Goal: Task Accomplishment & Management: Manage account settings

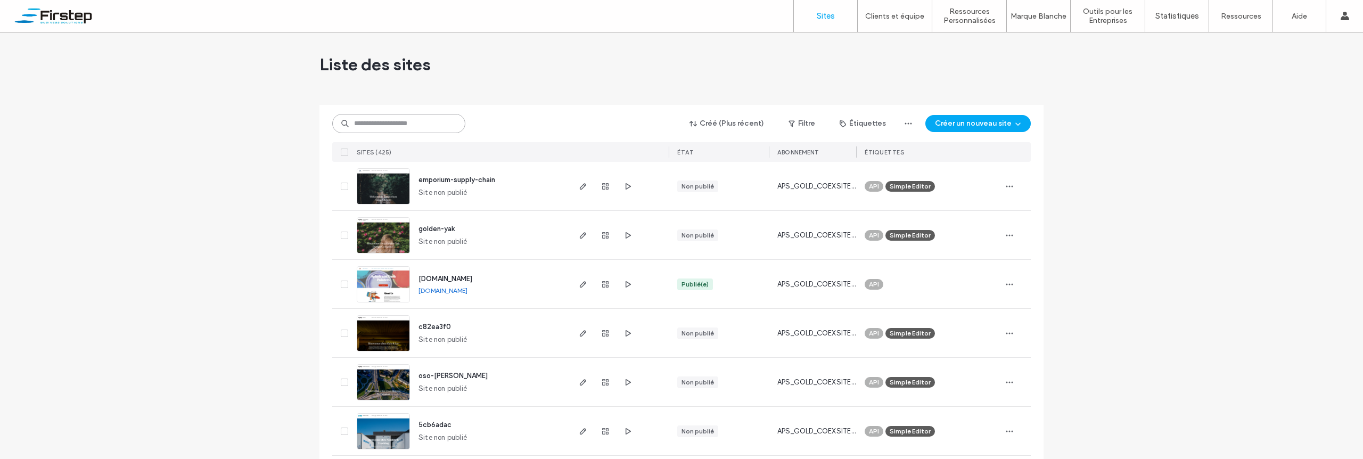
click at [407, 125] on input at bounding box center [398, 123] width 133 height 19
paste input "********"
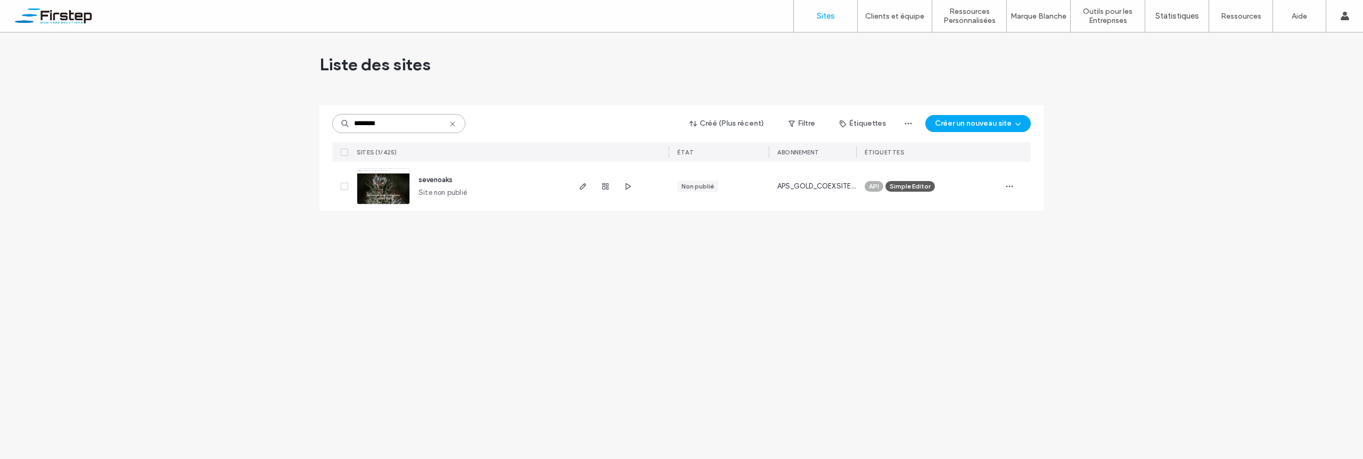
type input "********"
click at [985, 126] on button "Créer un nouveau site" at bounding box center [977, 123] width 105 height 17
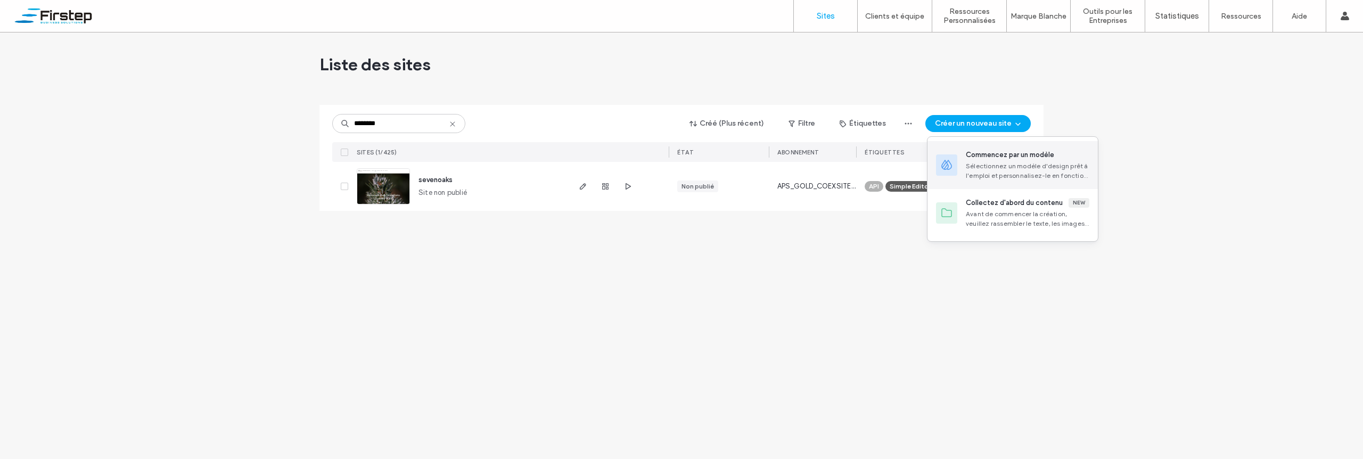
click at [997, 168] on div "Sélectionnez un modèle d'design prêt à l'emploi et personnalisez-le en fonction…" at bounding box center [1027, 170] width 123 height 19
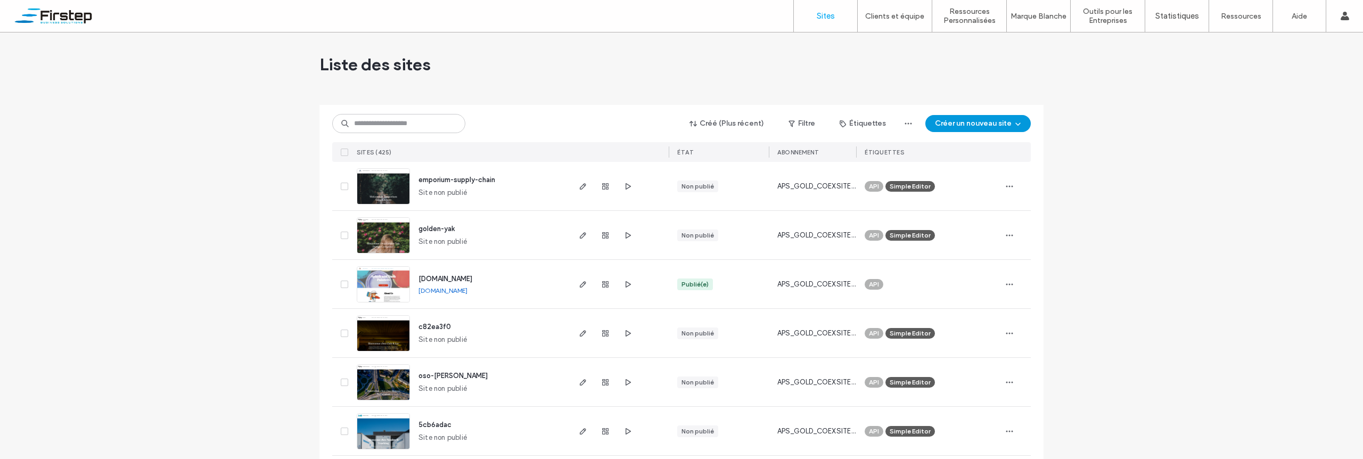
click at [1003, 127] on button "Créer un nouveau site" at bounding box center [977, 123] width 105 height 17
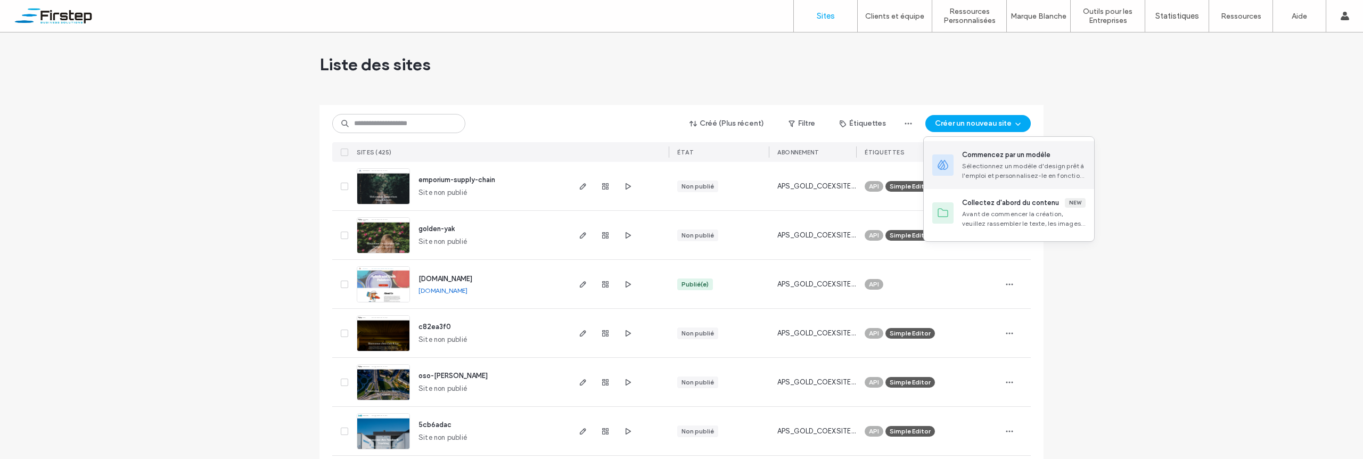
click at [1004, 172] on div "Sélectionnez un modèle d'design prêt à l'emploi et personnalisez-le en fonction…" at bounding box center [1023, 170] width 123 height 19
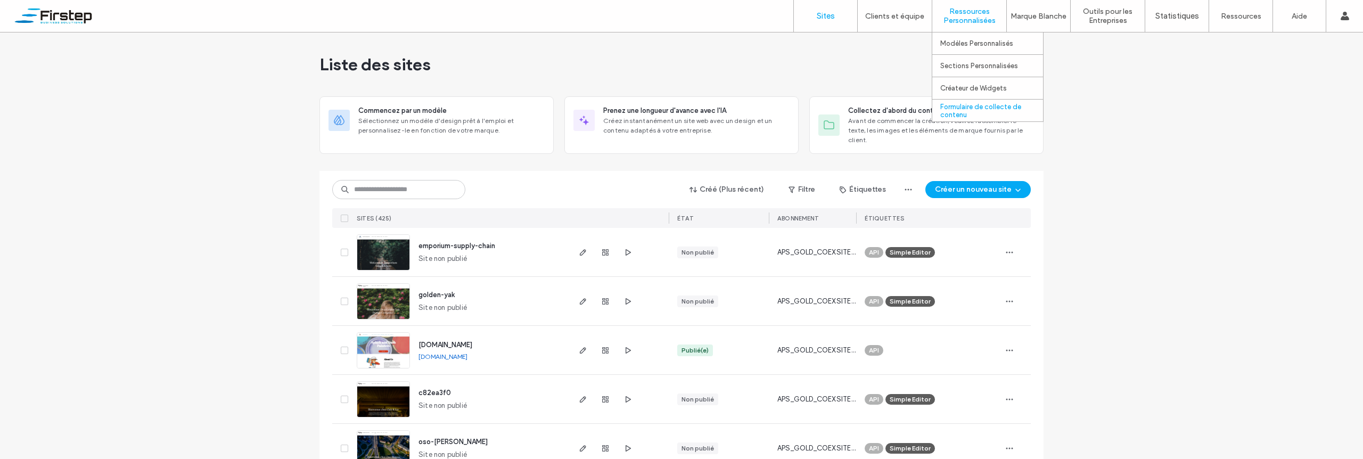
click at [975, 114] on label "Formulaire de collecte de contenu" at bounding box center [991, 111] width 103 height 16
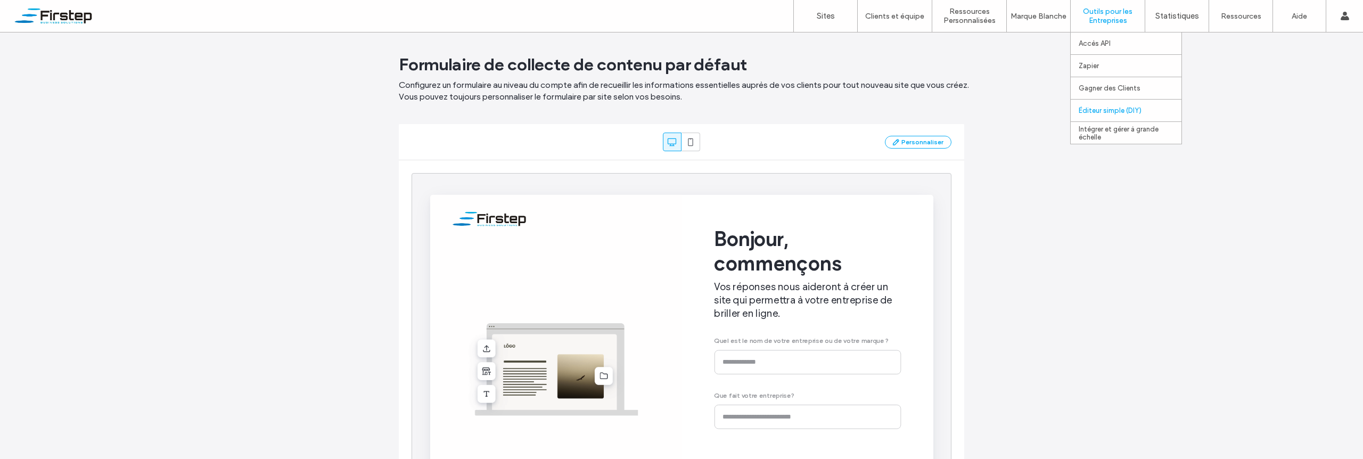
click at [1130, 111] on label "Éditeur simple (DIY)" at bounding box center [1109, 110] width 63 height 8
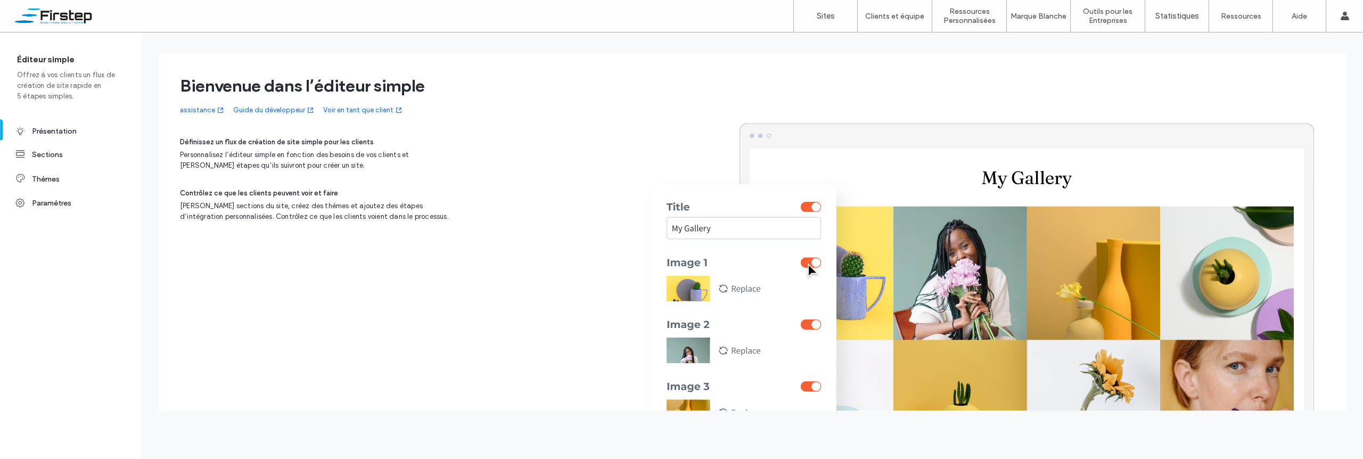
click at [370, 111] on link "Voir en tant que client" at bounding box center [363, 110] width 80 height 11
click at [906, 86] on label "Autorisations déquipe" at bounding box center [901, 88] width 72 height 8
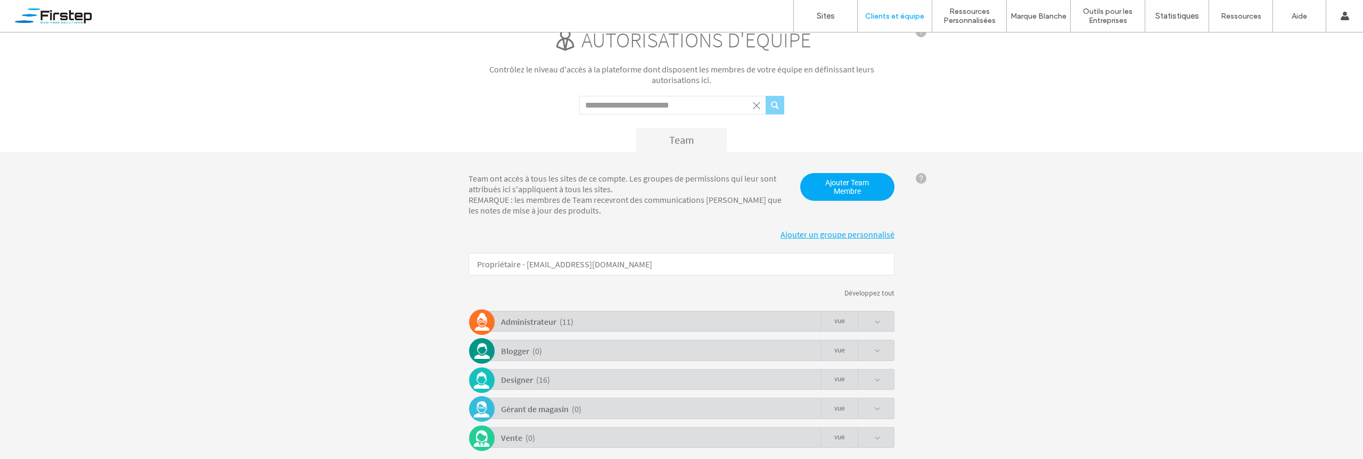
scroll to position [34, 0]
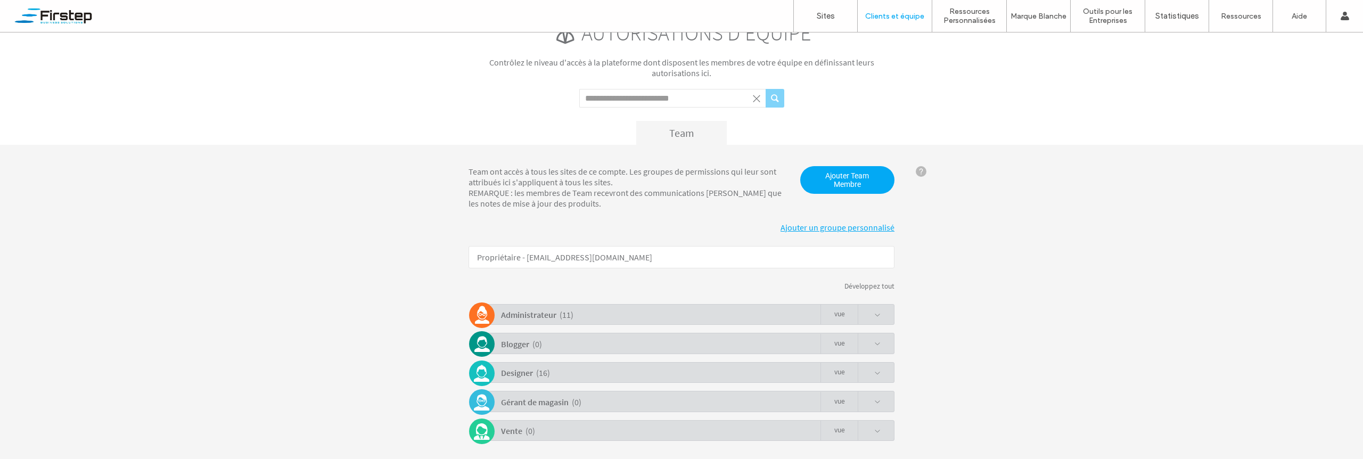
click at [536, 318] on b "Administrateur" at bounding box center [528, 314] width 55 height 11
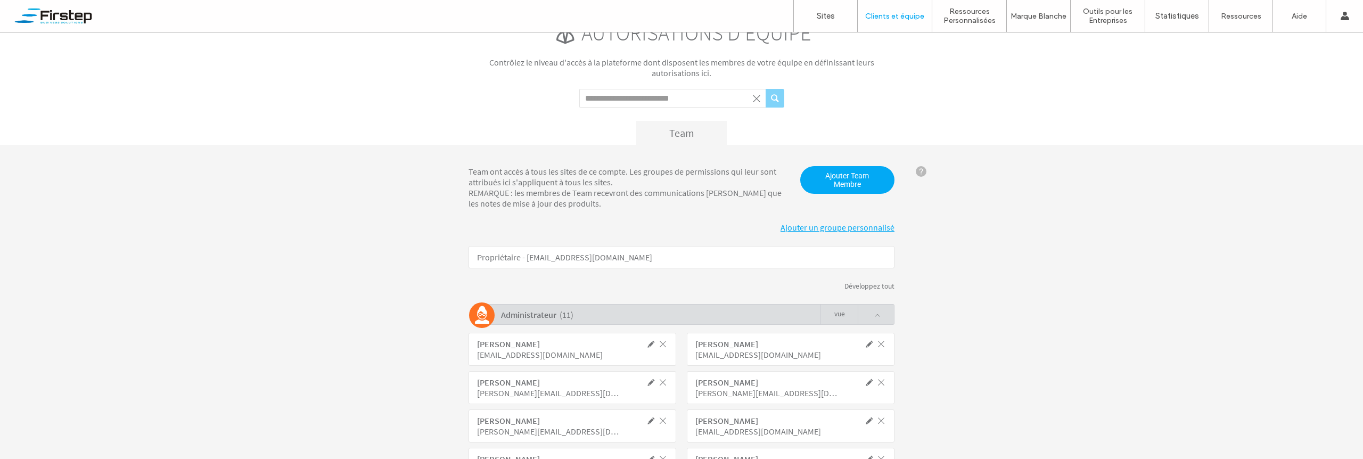
scroll to position [68, 0]
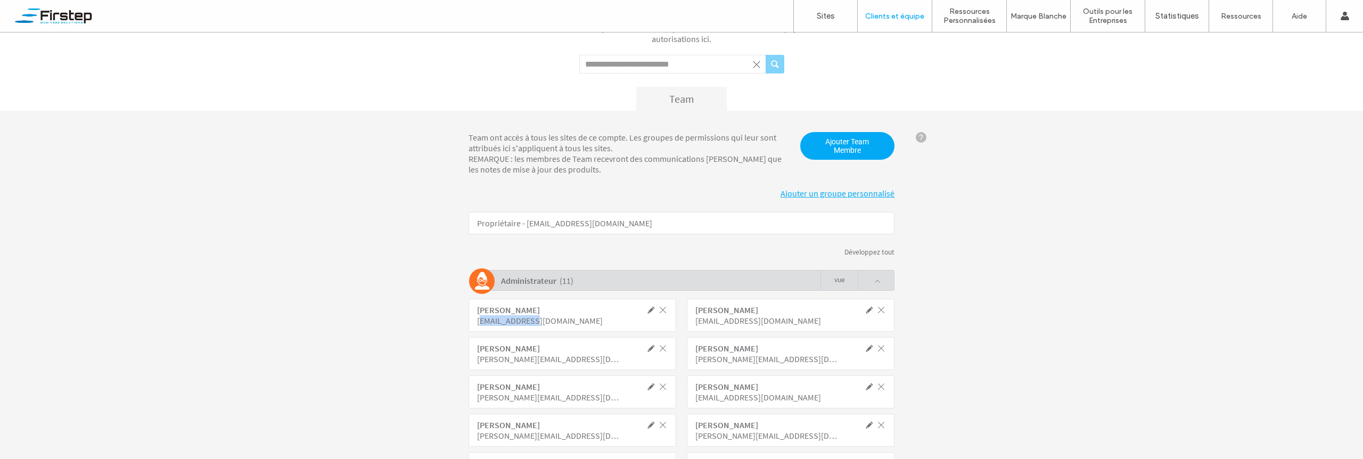
drag, startPoint x: 551, startPoint y: 322, endPoint x: 479, endPoint y: 324, distance: 72.4
click at [479, 324] on div "[EMAIL_ADDRESS][DOMAIN_NAME]" at bounding box center [548, 320] width 143 height 11
click at [720, 321] on div "[EMAIL_ADDRESS][DOMAIN_NAME]" at bounding box center [766, 320] width 143 height 11
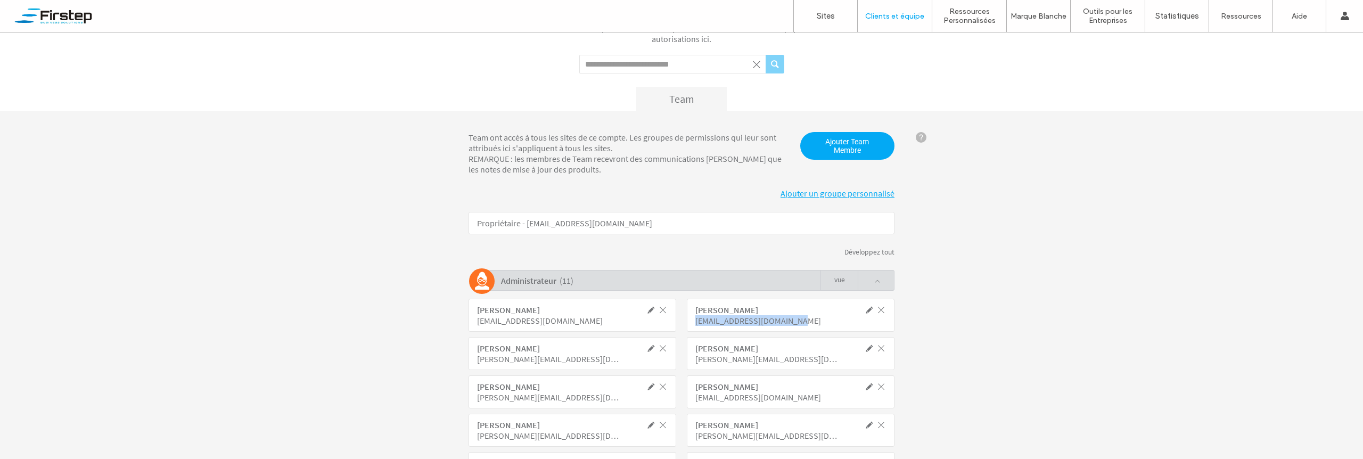
copy div "[EMAIL_ADDRESS][DOMAIN_NAME]"
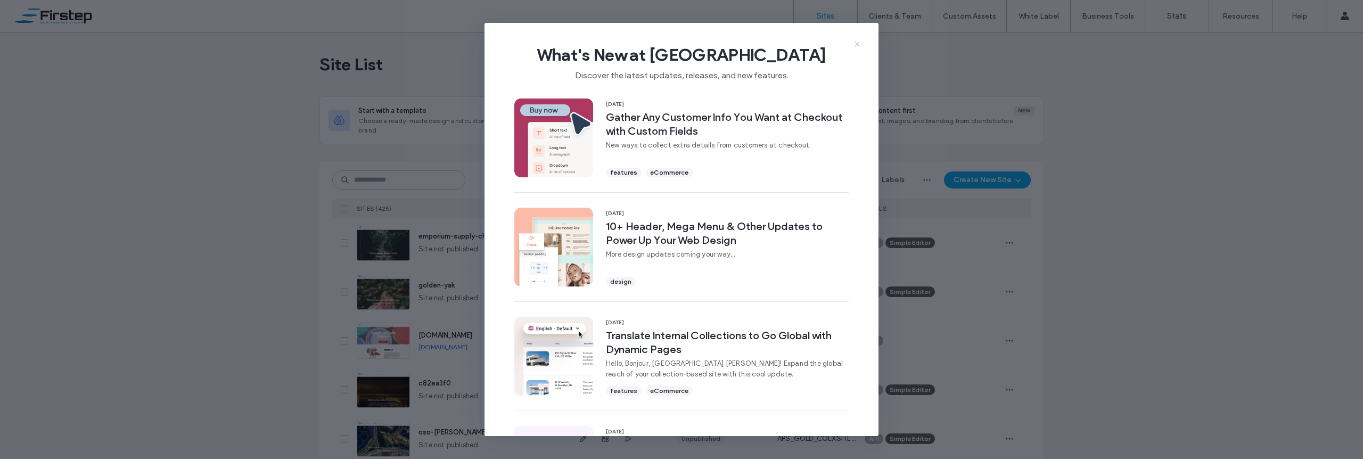
click at [860, 41] on icon at bounding box center [857, 44] width 9 height 9
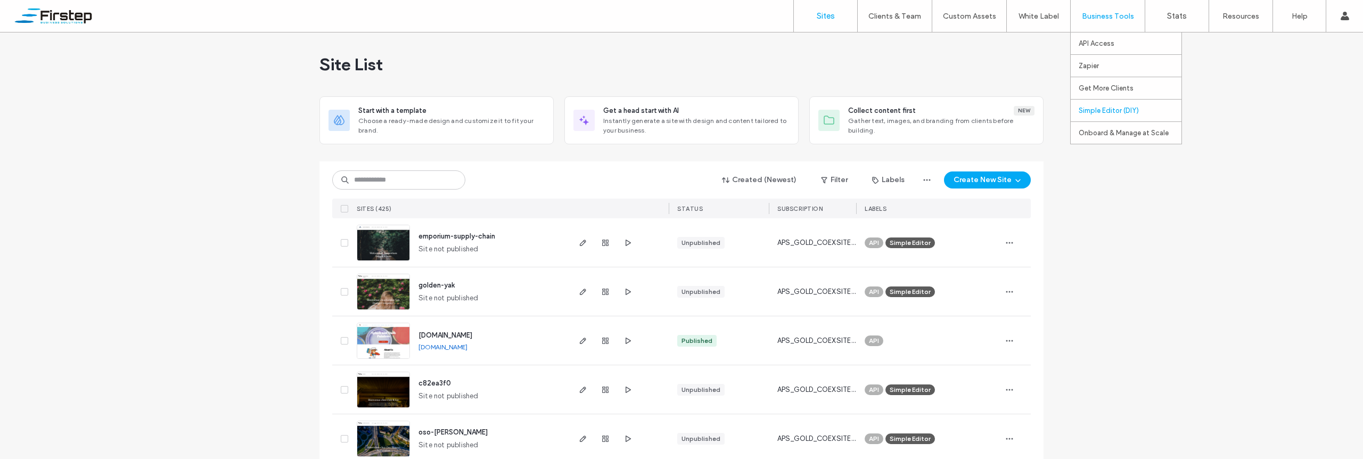
click at [1122, 114] on link "Simple Editor (DIY)" at bounding box center [1129, 111] width 103 height 22
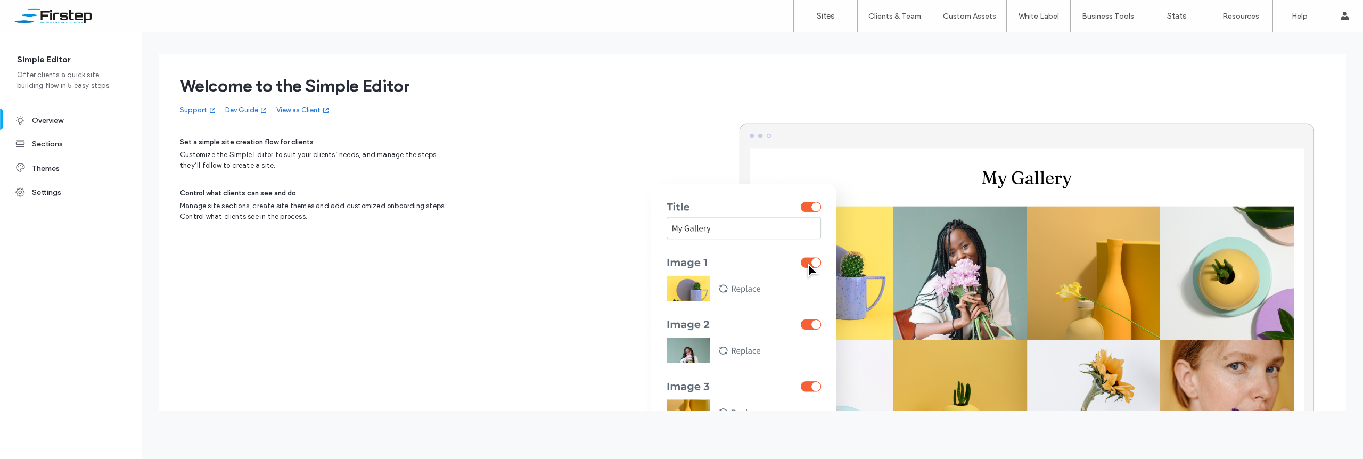
click at [317, 108] on link "View as Client" at bounding box center [303, 110] width 54 height 11
